Goal: Transaction & Acquisition: Purchase product/service

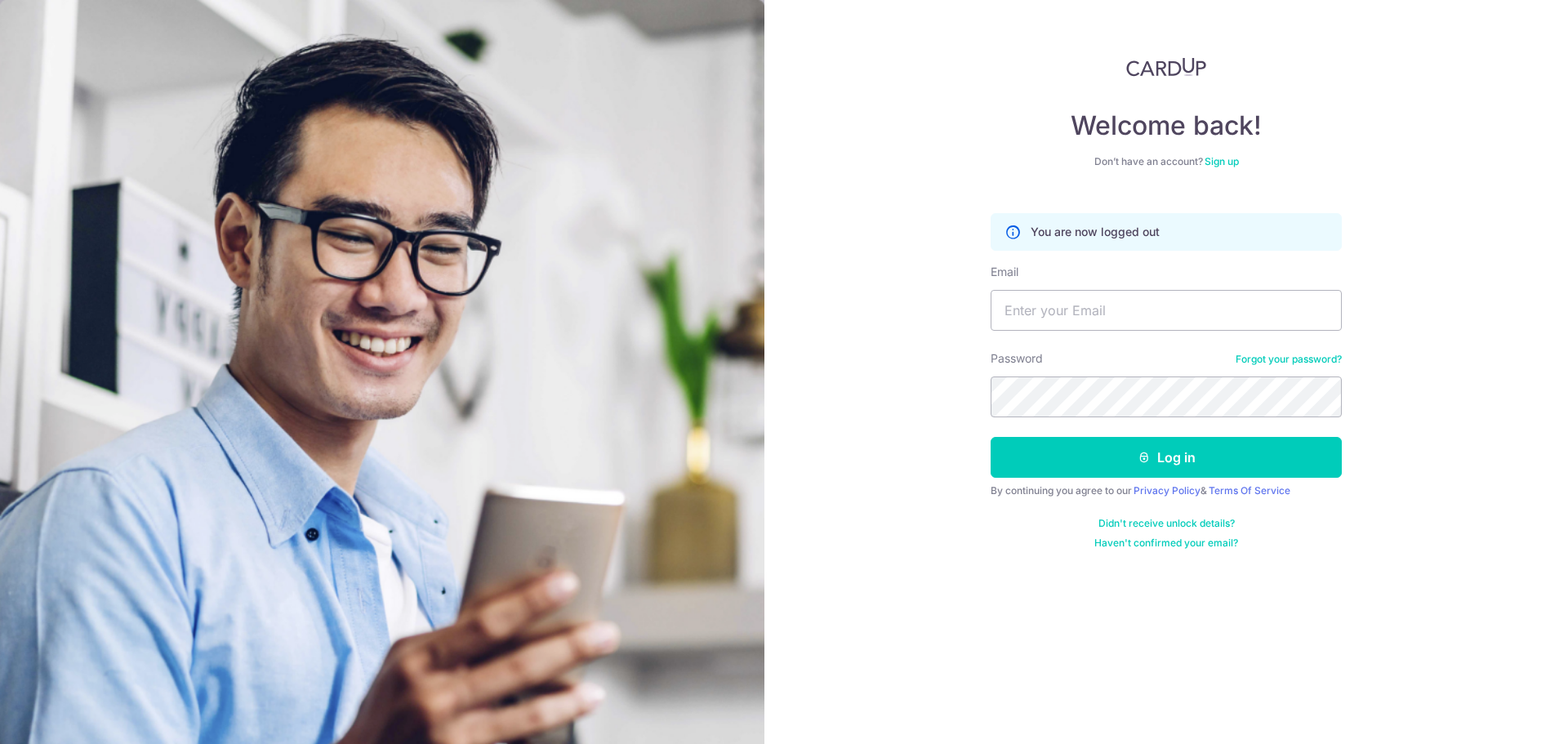
click at [661, 239] on img at bounding box center [382, 543] width 765 height 1087
click at [1047, 316] on input "Email" at bounding box center [1166, 310] width 351 height 41
type input "l"
type input "evelyn.lau.bluemoon@gmail.com"
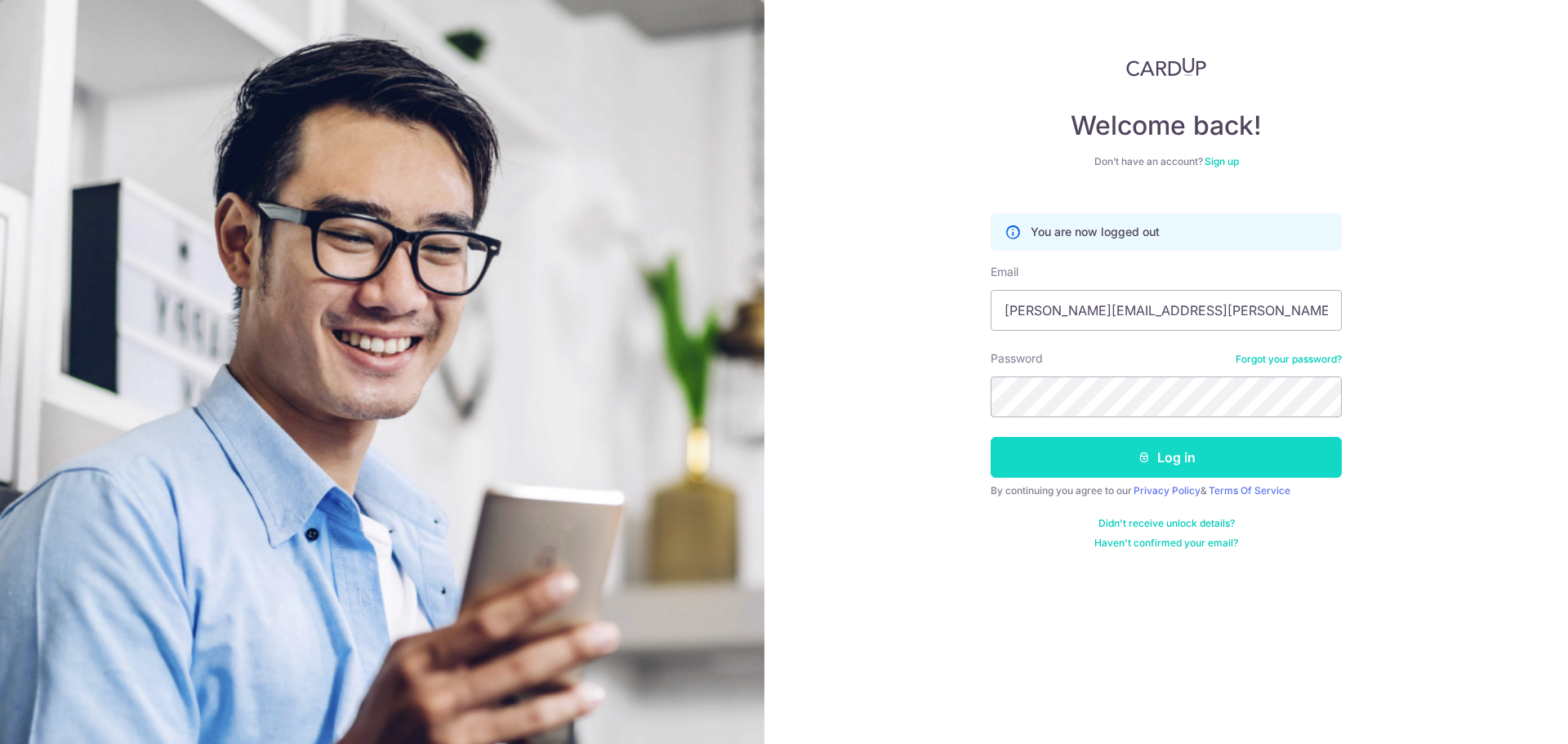
click at [1177, 459] on button "Log in" at bounding box center [1166, 457] width 351 height 41
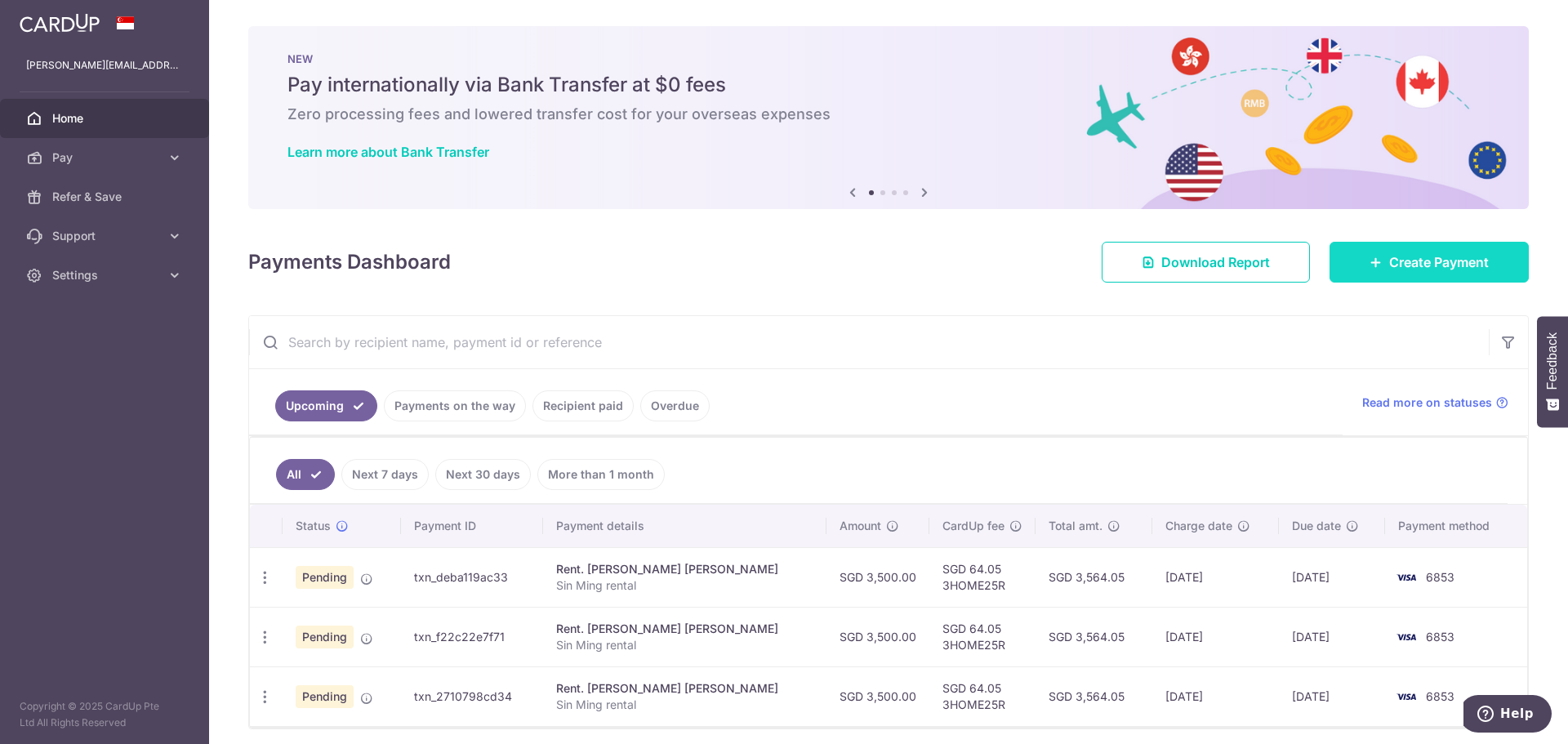
click at [1378, 262] on link "Create Payment" at bounding box center [1429, 262] width 199 height 41
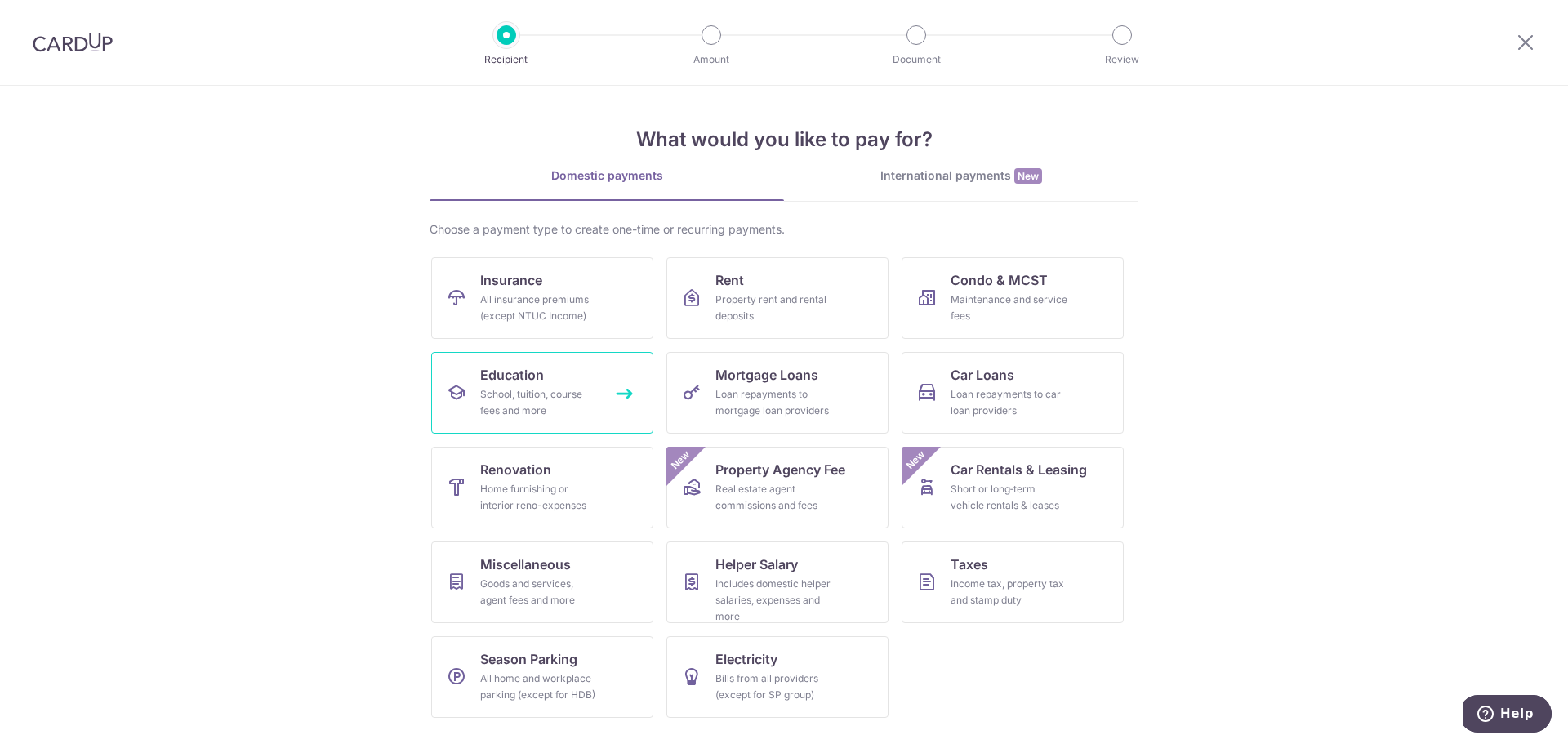
click at [536, 390] on div "School, tuition, course fees and more" at bounding box center [539, 403] width 117 height 32
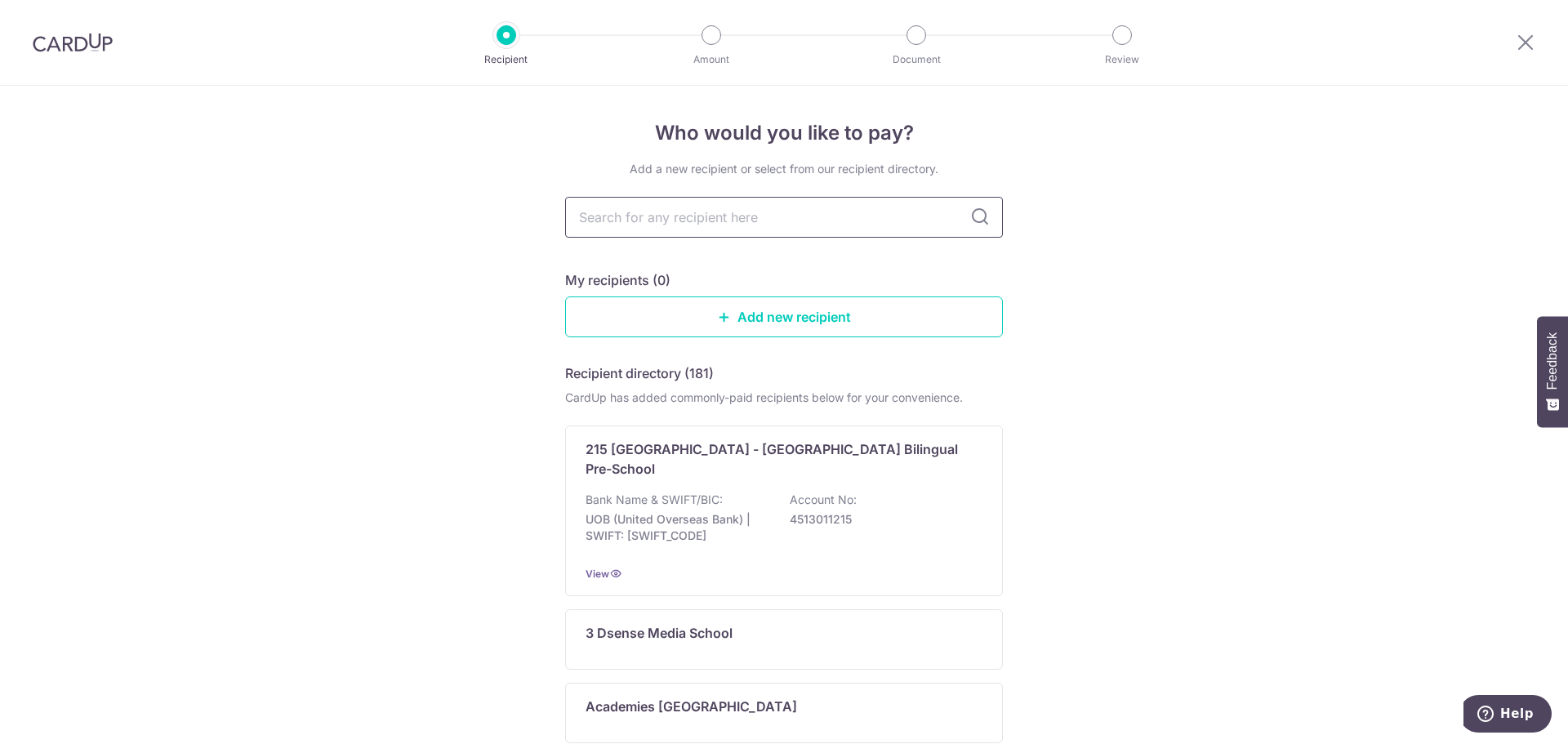
click at [648, 221] on input "text" at bounding box center [784, 217] width 438 height 41
click at [664, 222] on input "text" at bounding box center [784, 217] width 438 height 41
type input "zenith"
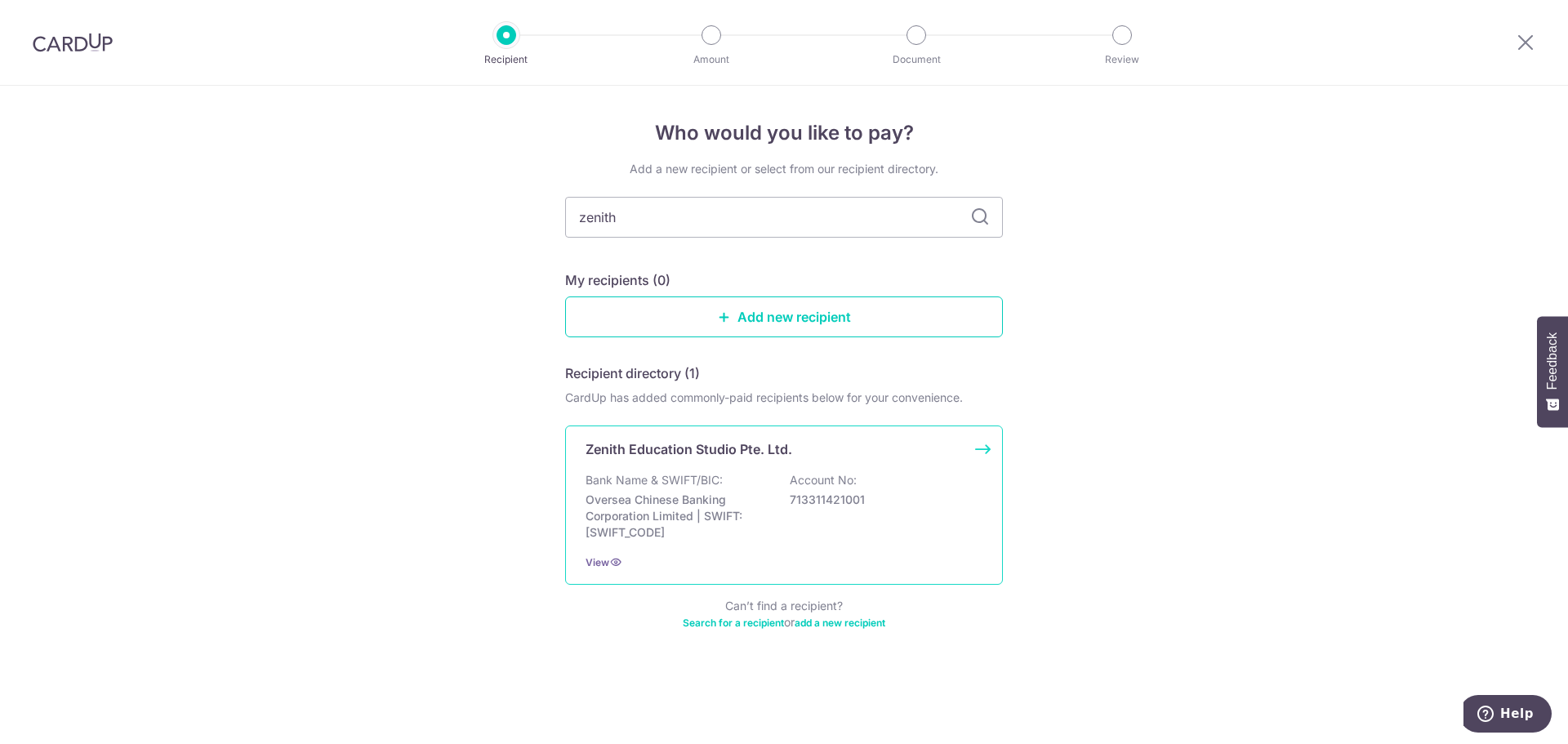
click at [694, 457] on p "Zenith Education Studio Pte. Ltd." at bounding box center [689, 449] width 207 height 20
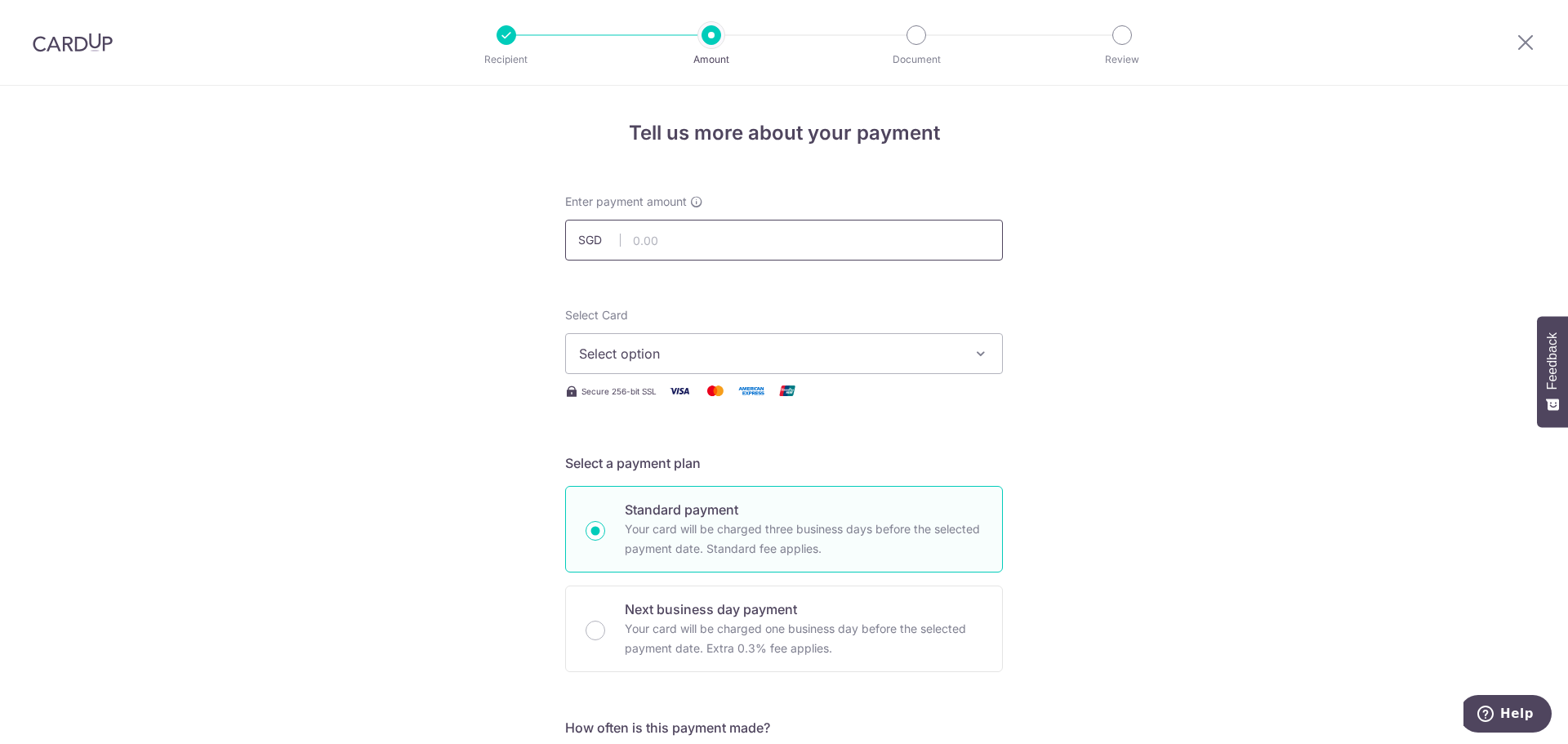
click at [669, 234] on input "text" at bounding box center [784, 240] width 438 height 41
type input "1,035.50"
click at [820, 353] on span "Select option" at bounding box center [769, 354] width 381 height 20
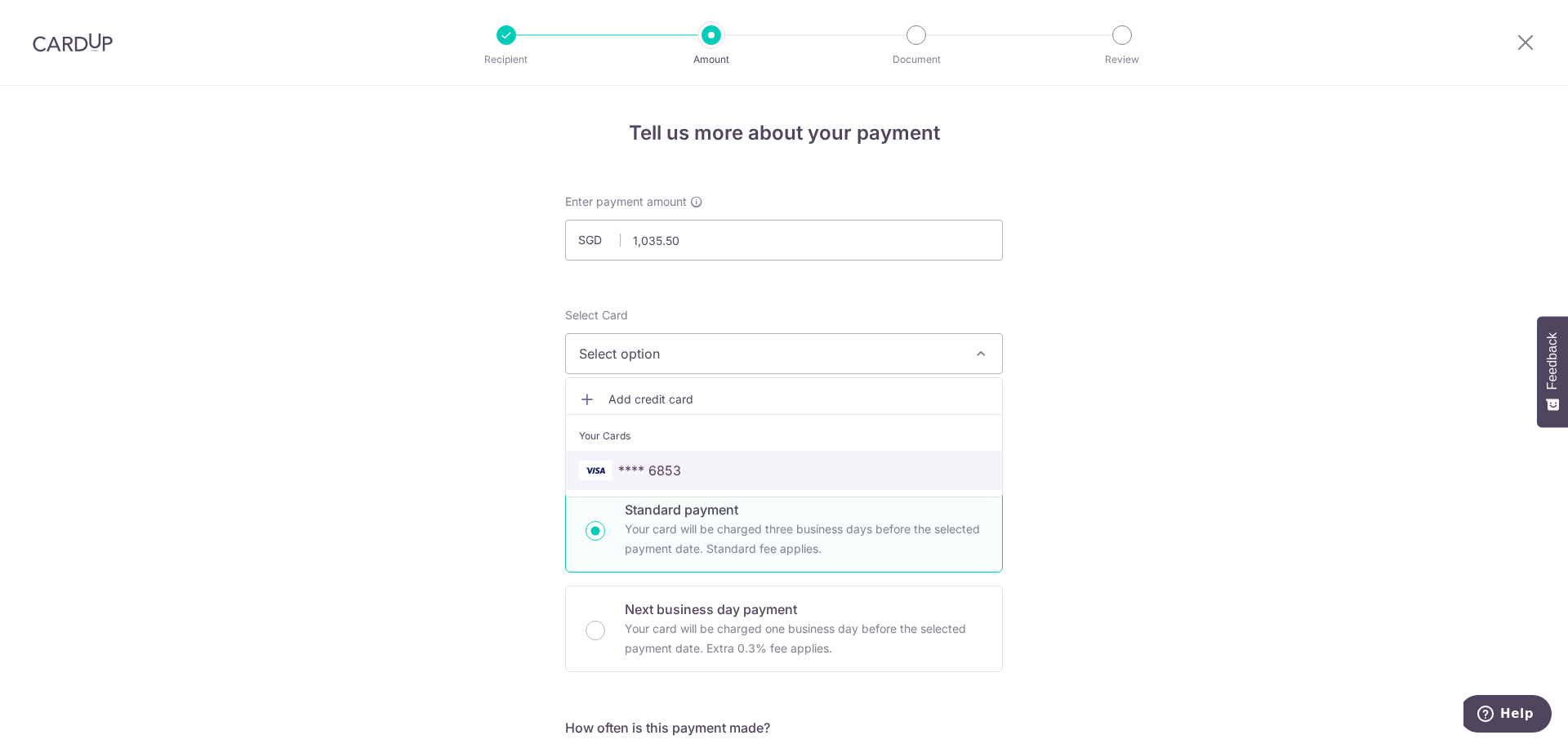
click at [771, 474] on span "**** 6853" at bounding box center [784, 470] width 410 height 20
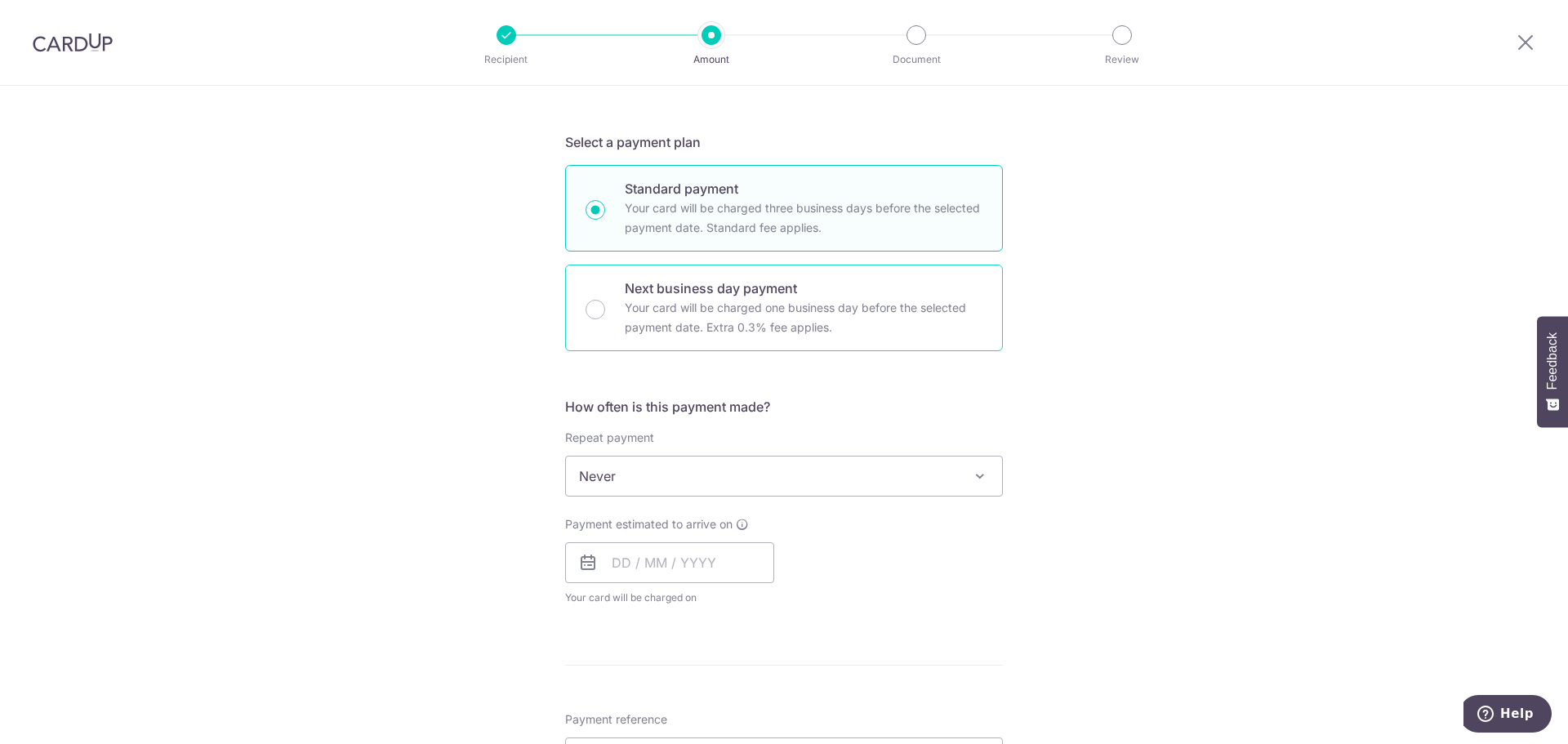
scroll to position [327, 0]
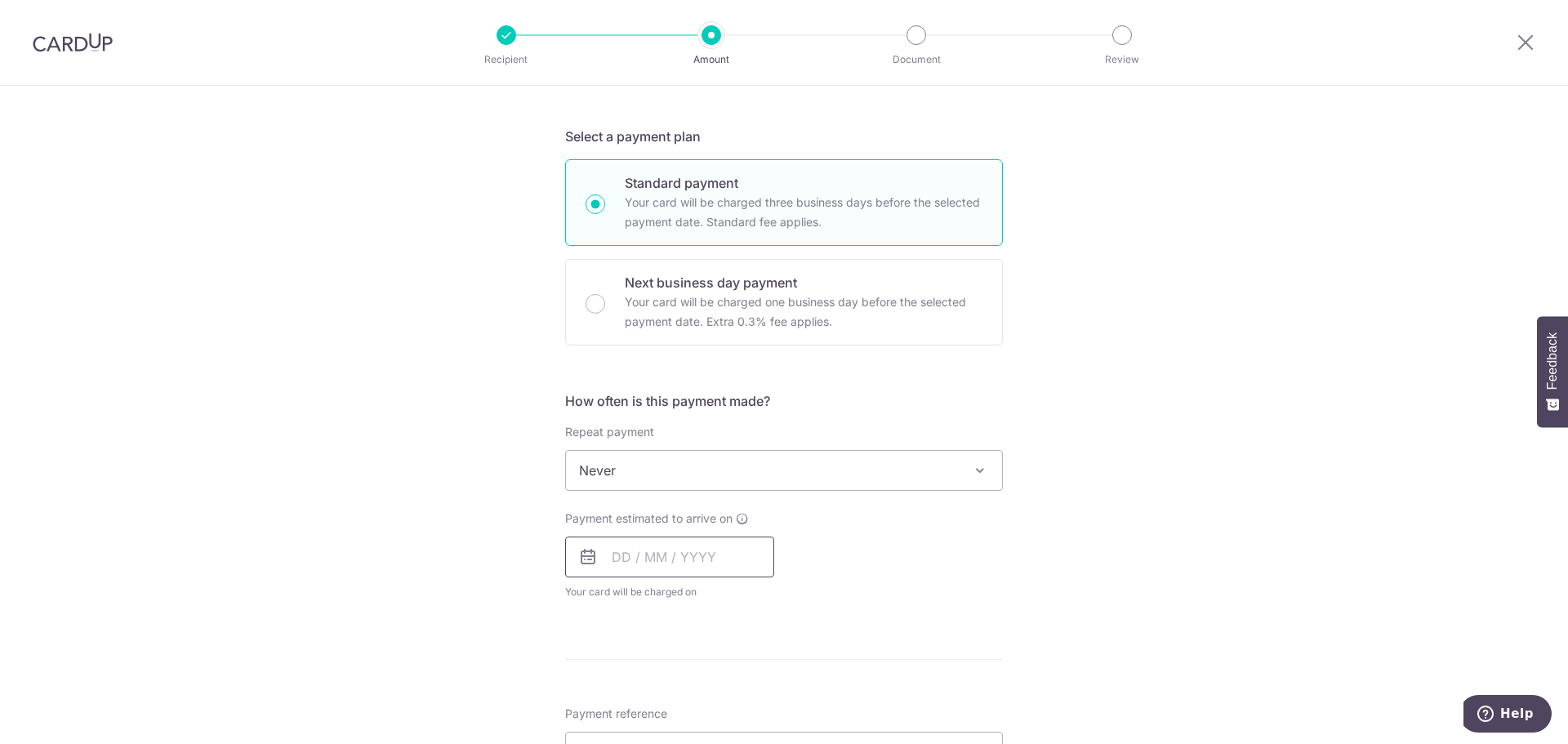
click at [612, 559] on input "text" at bounding box center [669, 556] width 209 height 41
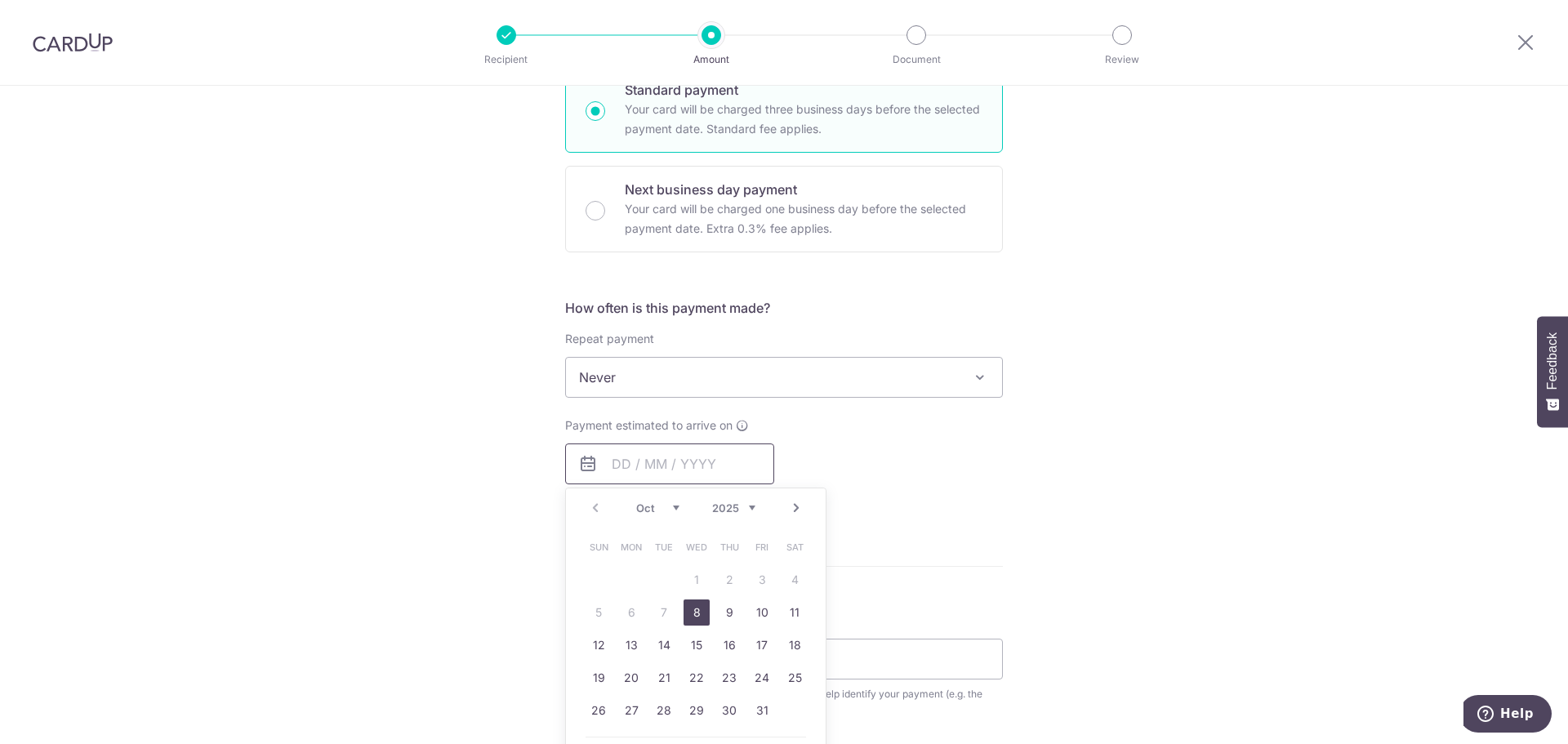
scroll to position [572, 0]
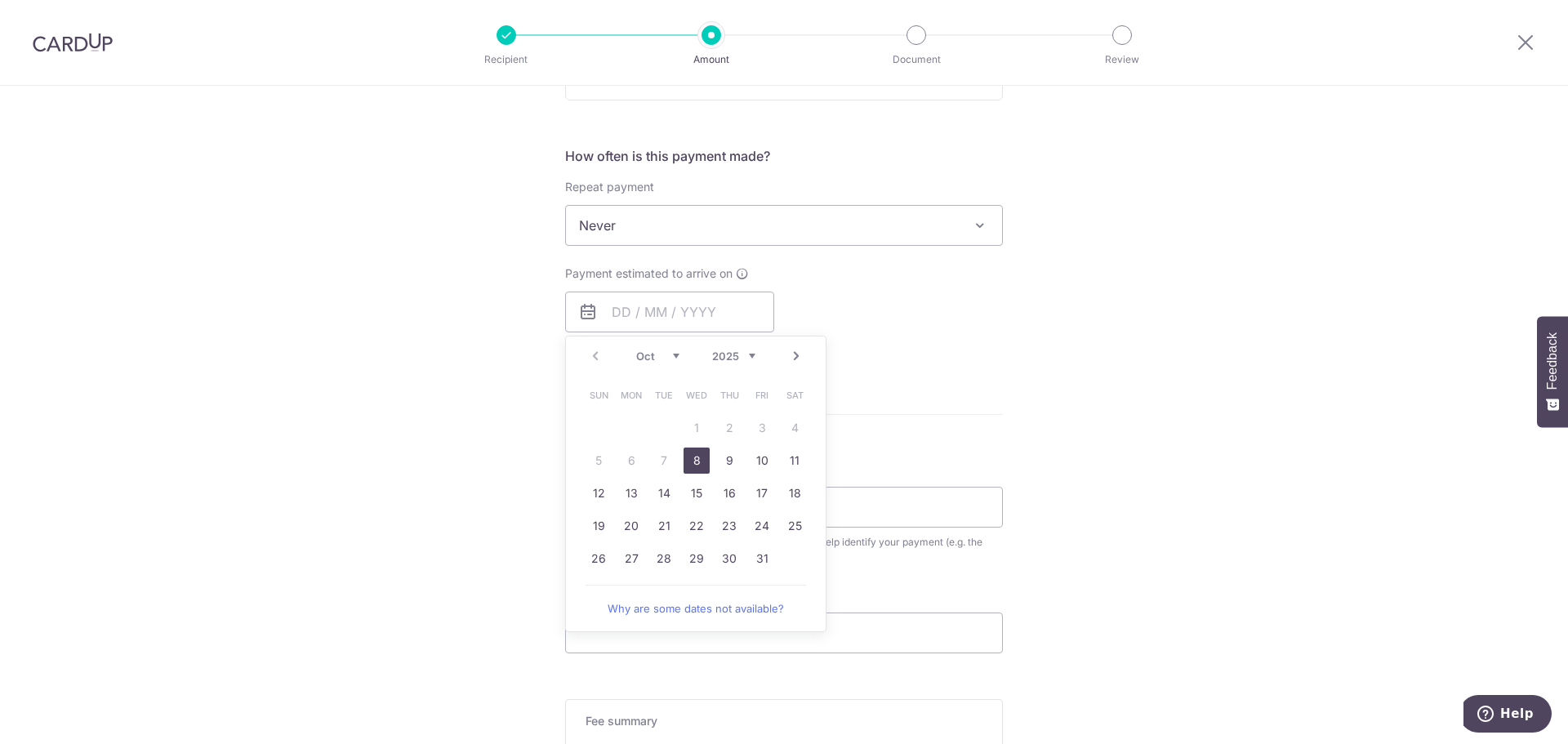
click at [695, 463] on link "8" at bounding box center [696, 461] width 27 height 27
type input "08/10/2025"
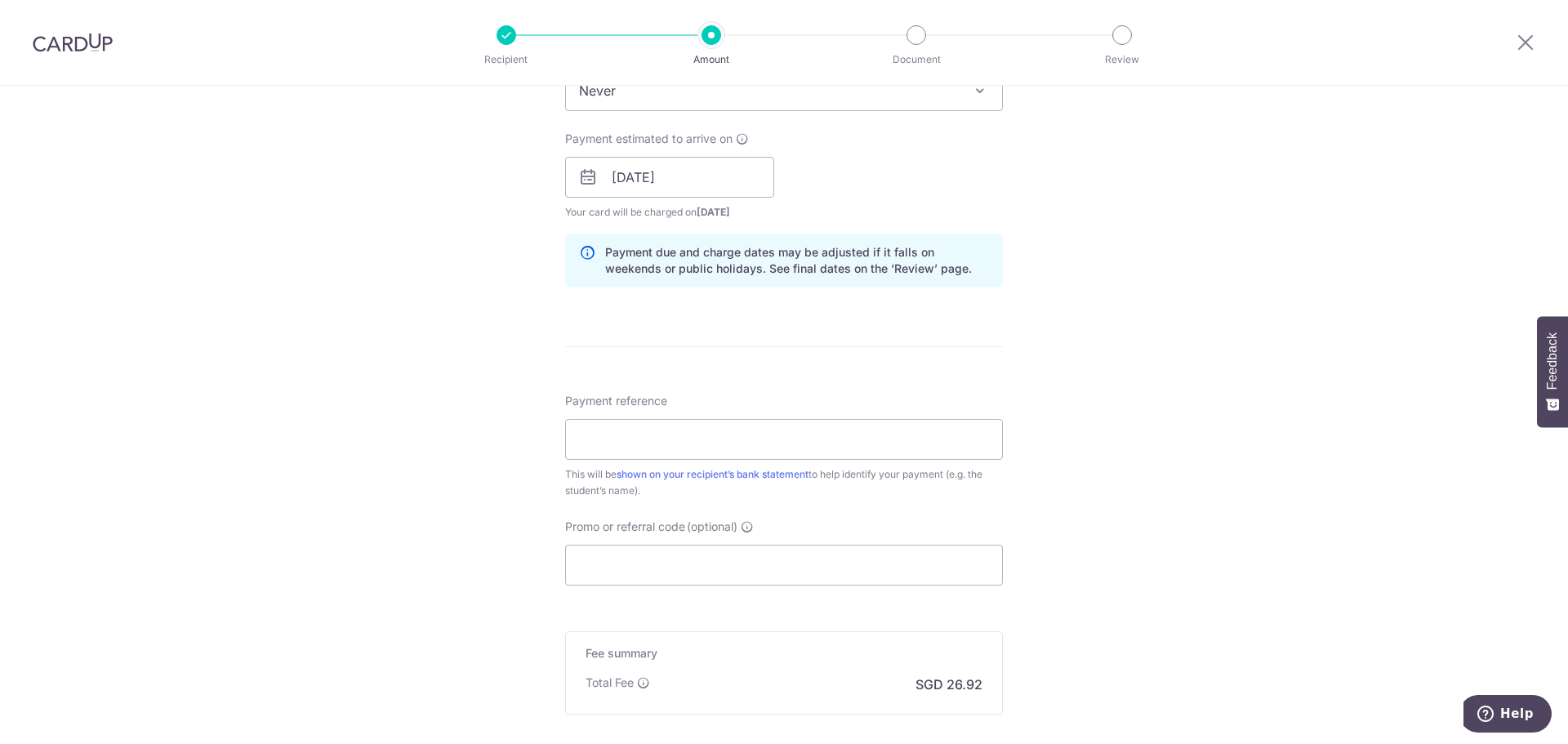
scroll to position [735, 0]
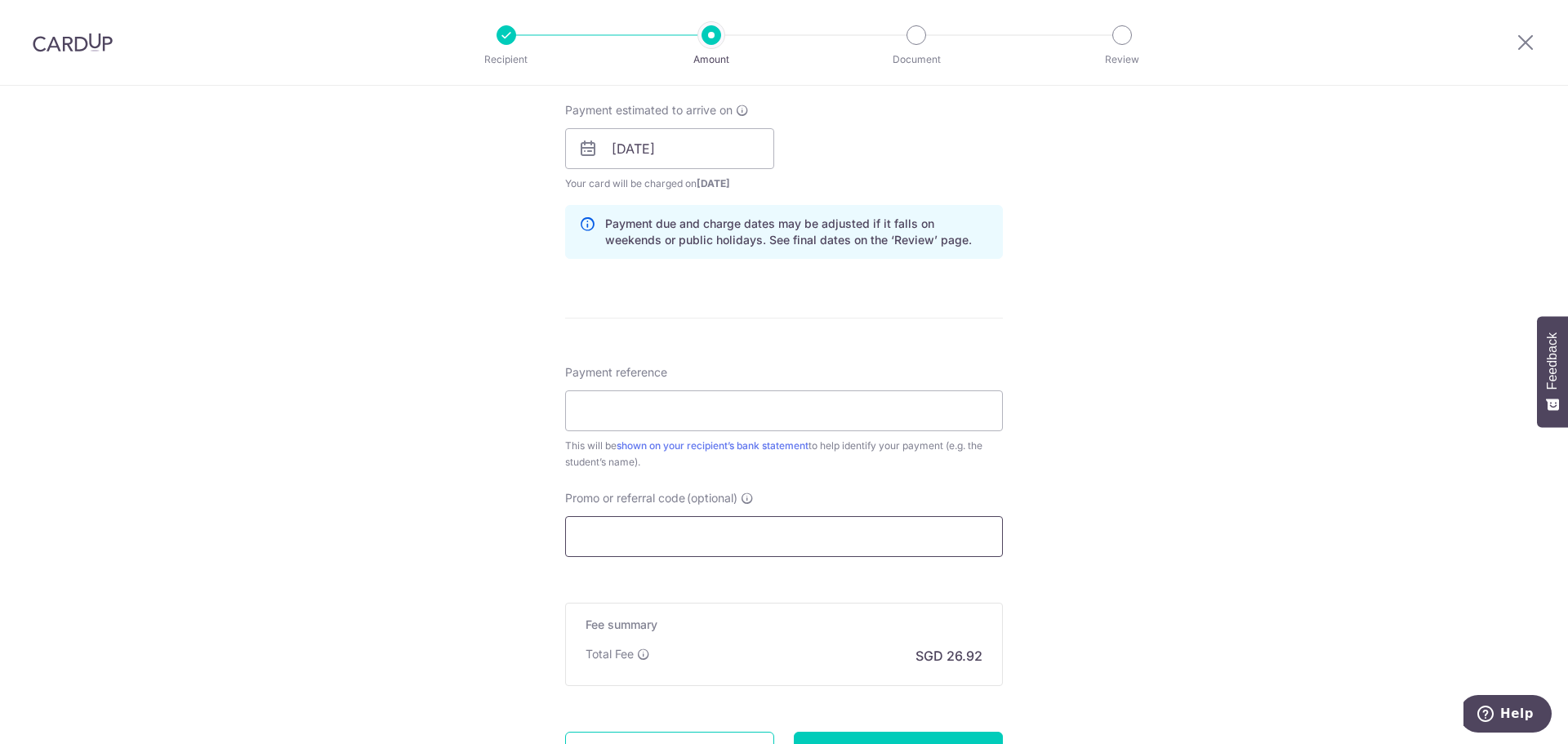
click at [719, 536] on input "Promo or referral code (optional)" at bounding box center [784, 536] width 438 height 41
paste input "ZENITH175"
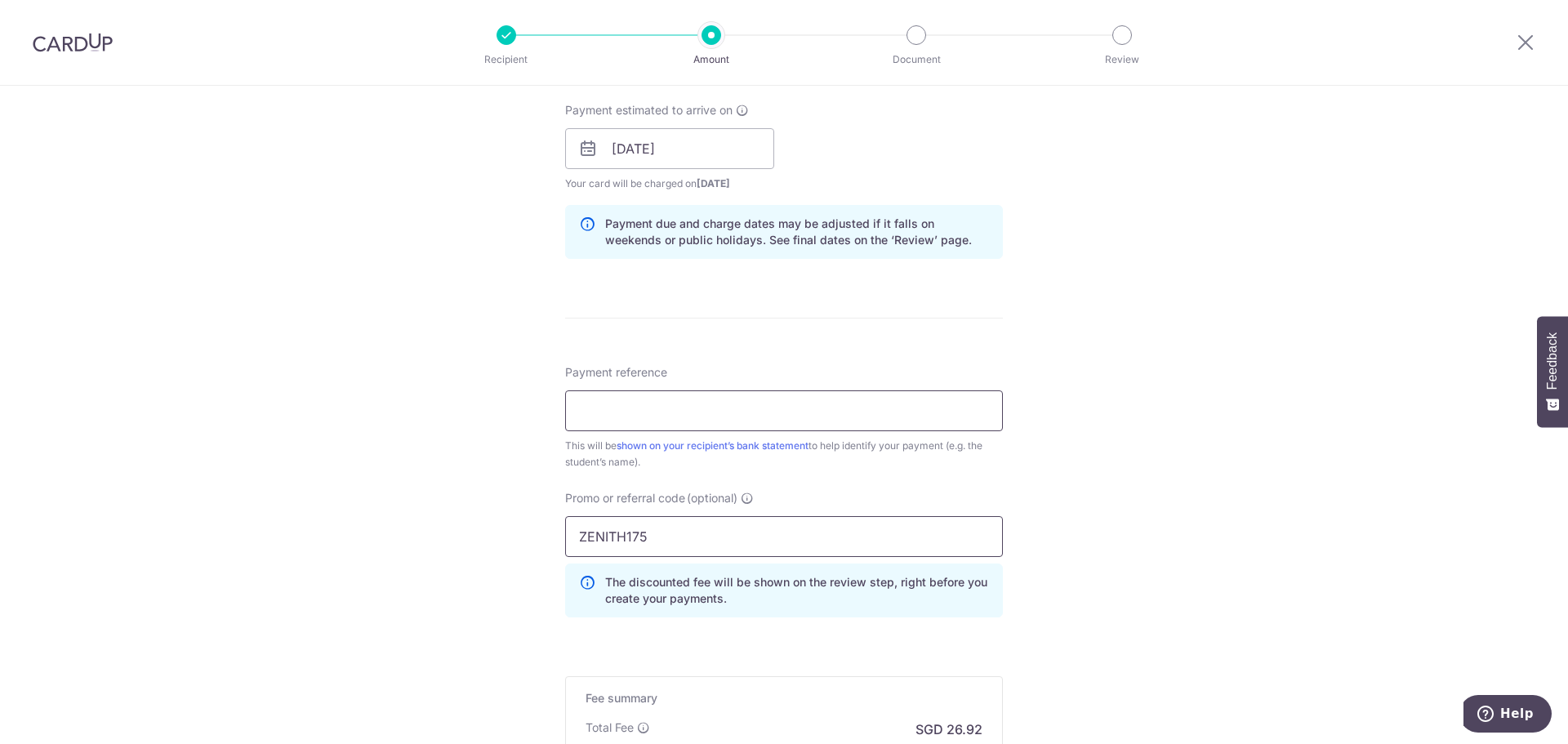
type input "ZENITH175"
click at [619, 419] on input "Payment reference" at bounding box center [784, 410] width 438 height 41
paste input "89022068"
type input "89022068"
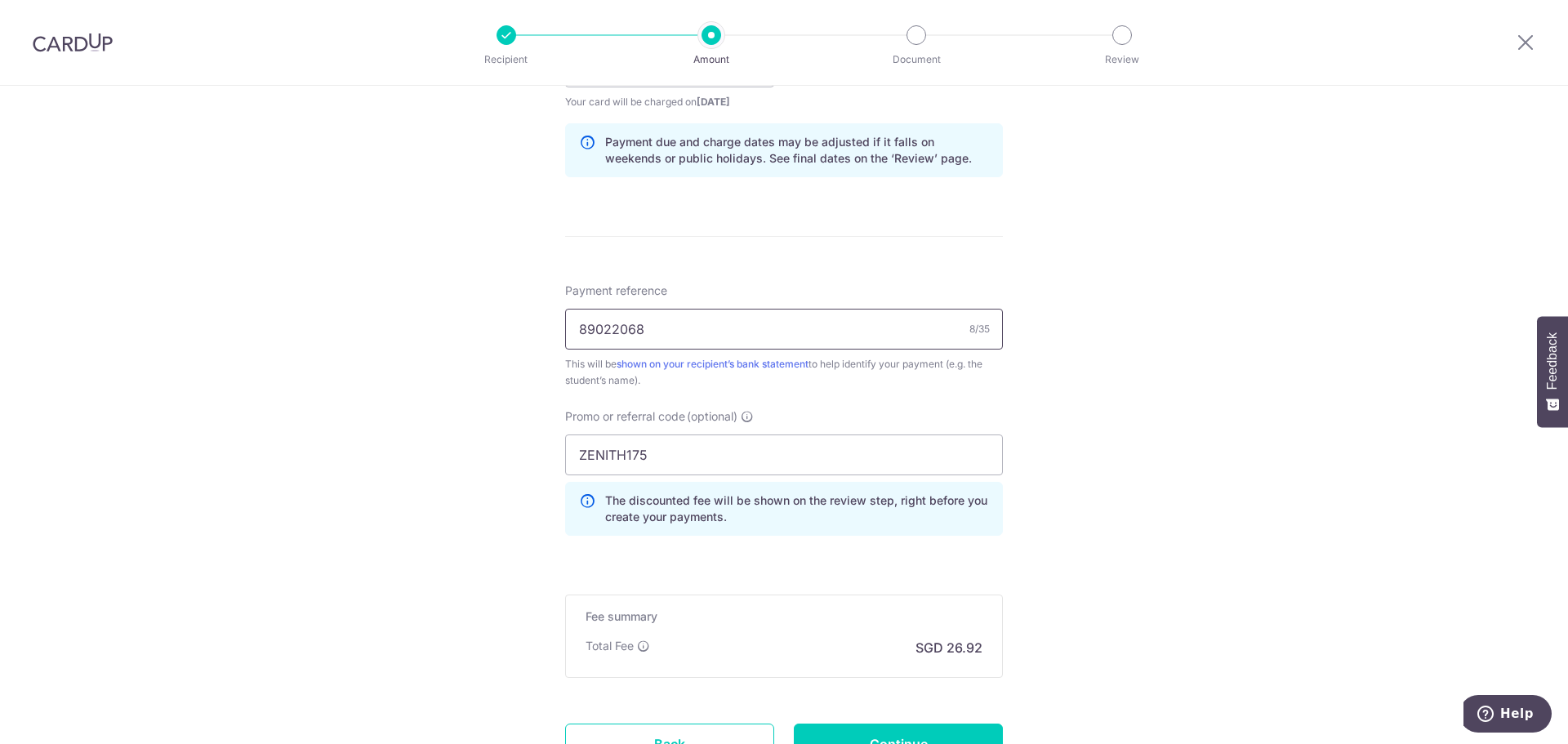
scroll to position [960, 0]
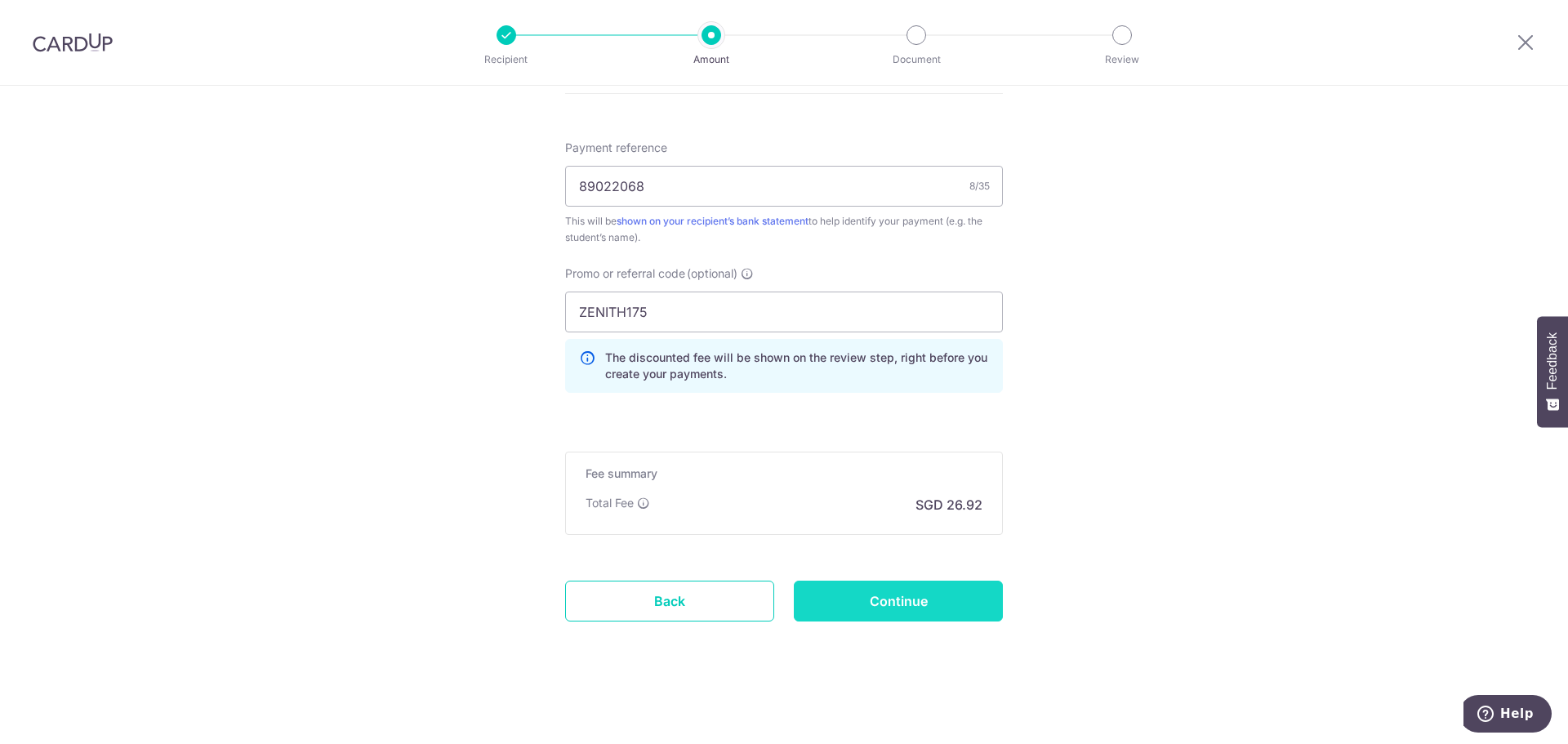
click at [910, 607] on input "Continue" at bounding box center [898, 601] width 209 height 41
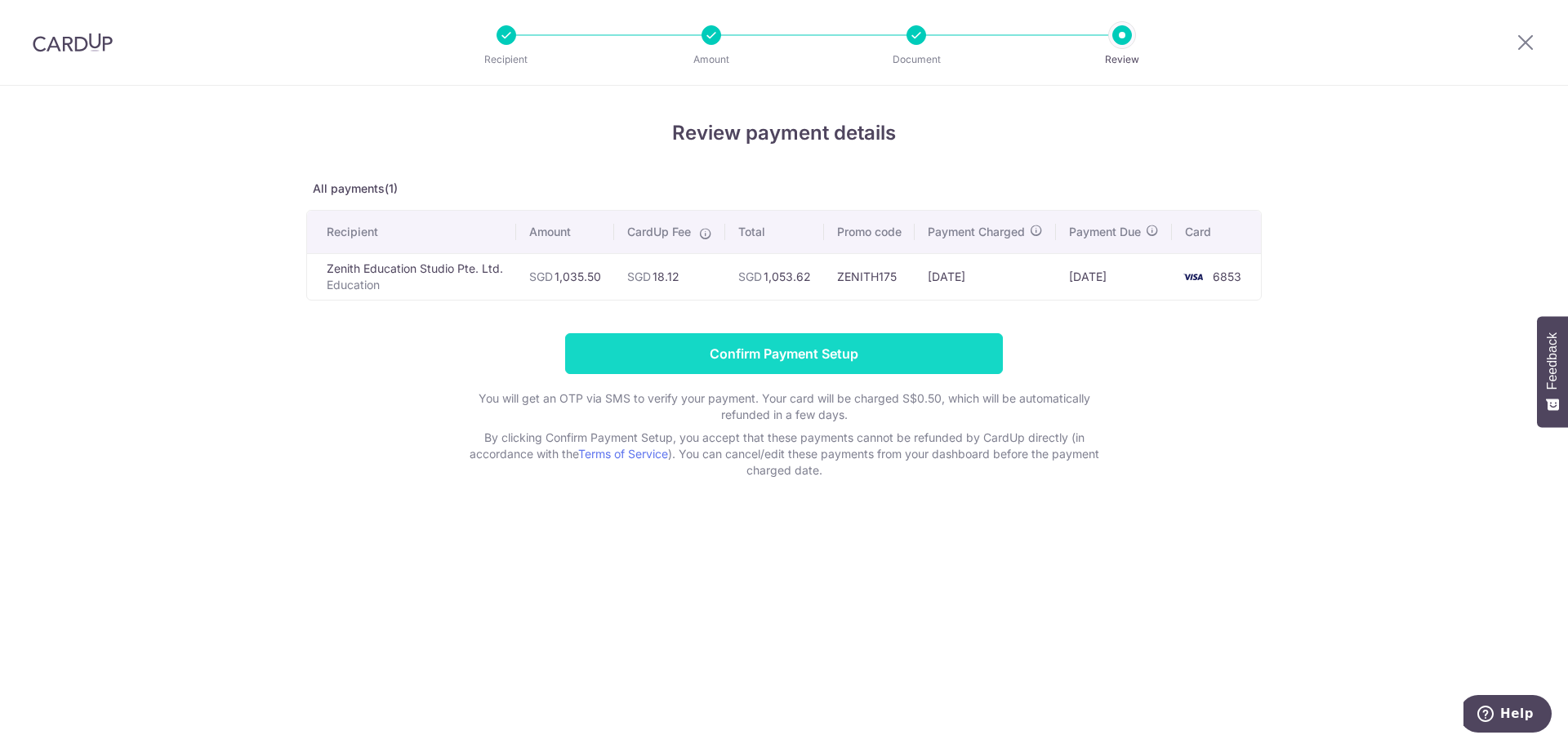
click at [849, 374] on input "Confirm Payment Setup" at bounding box center [784, 354] width 438 height 41
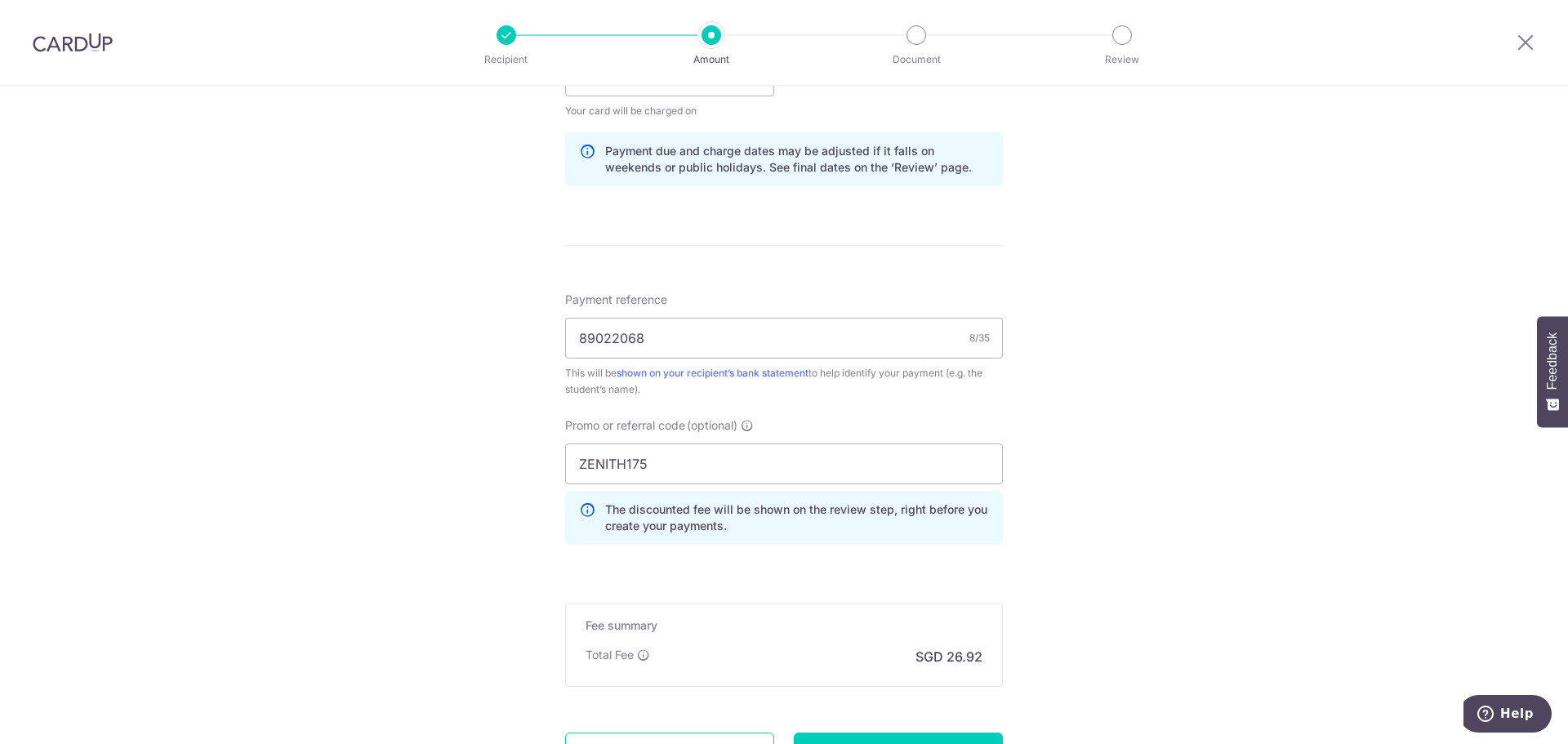
scroll to position [1027, 0]
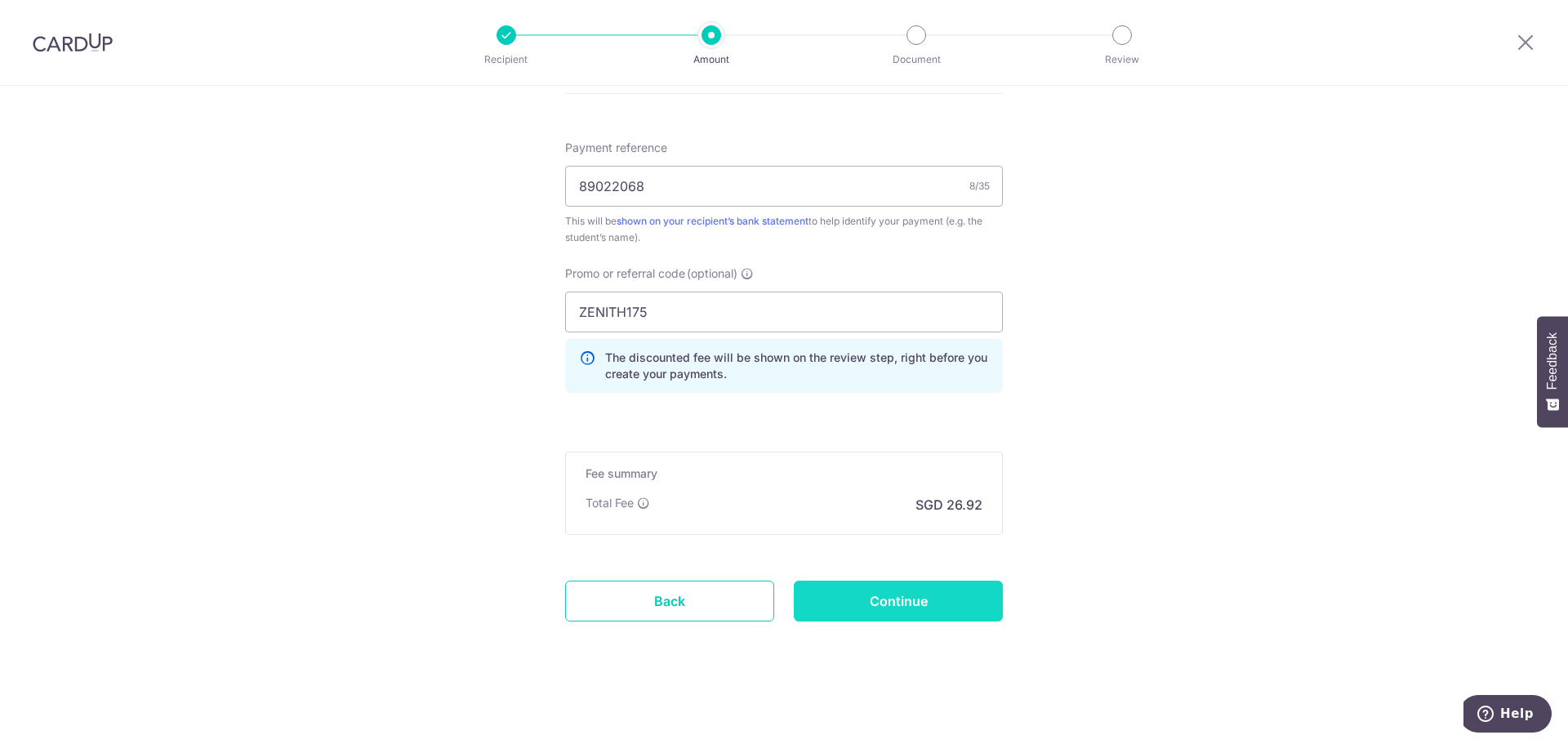
click at [919, 605] on input "Continue" at bounding box center [898, 601] width 209 height 41
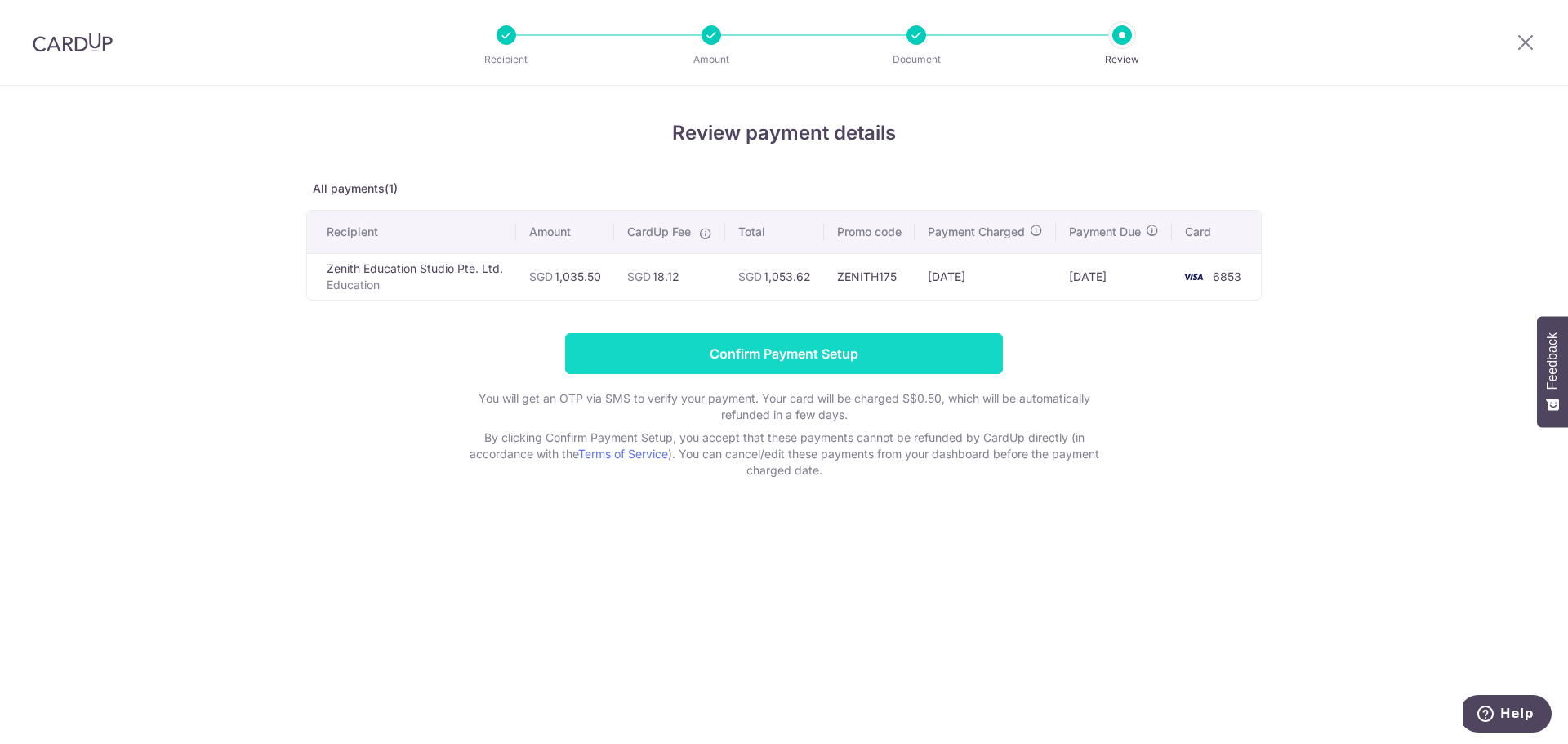
click at [955, 366] on input "Confirm Payment Setup" at bounding box center [784, 354] width 438 height 41
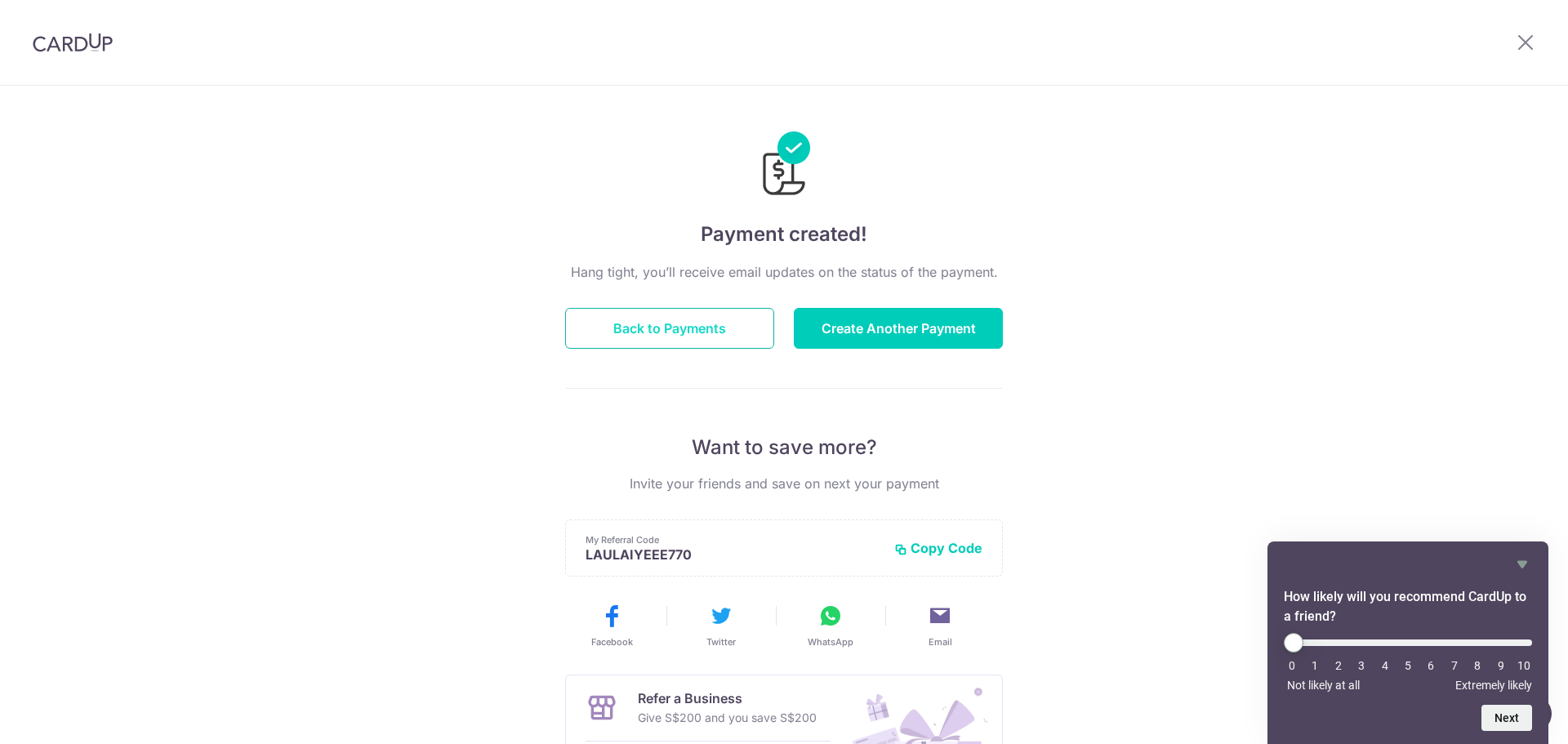
click at [703, 318] on button "Back to Payments" at bounding box center [669, 328] width 209 height 41
